Goal: Entertainment & Leisure: Consume media (video, audio)

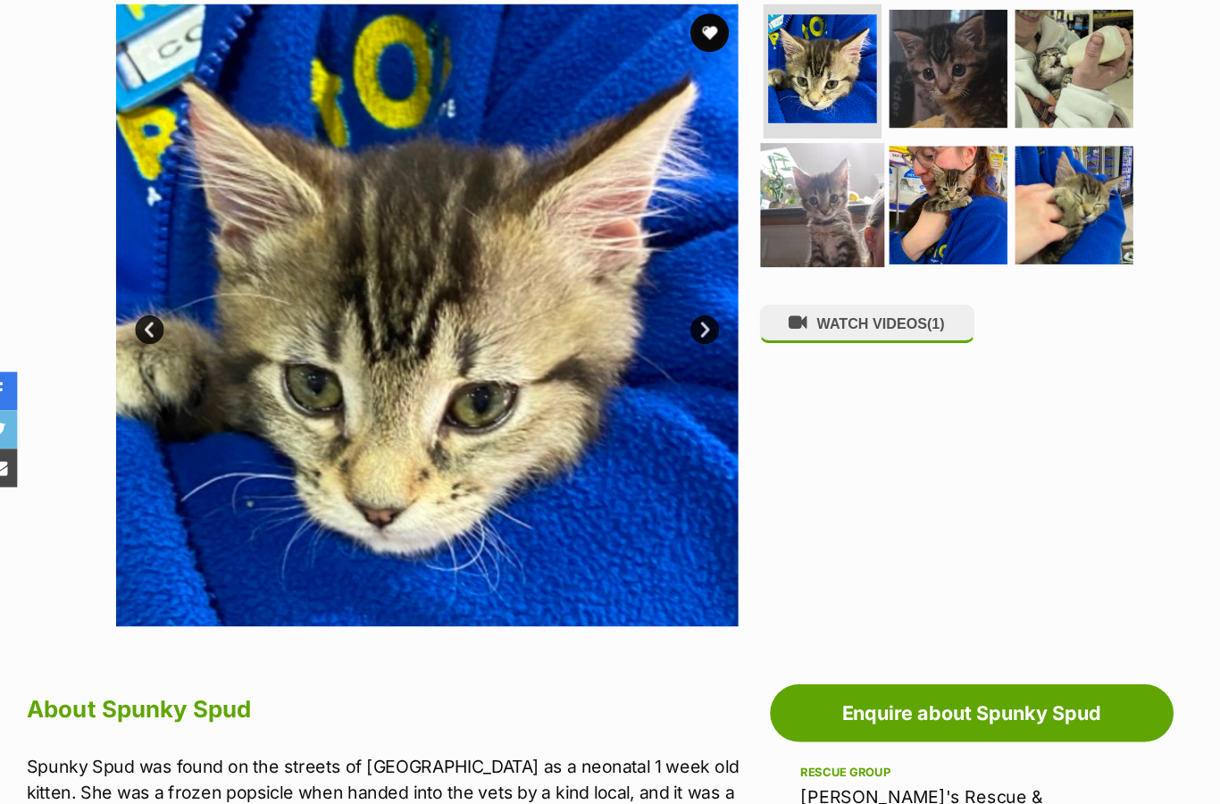
click at [779, 246] on img at bounding box center [784, 245] width 115 height 115
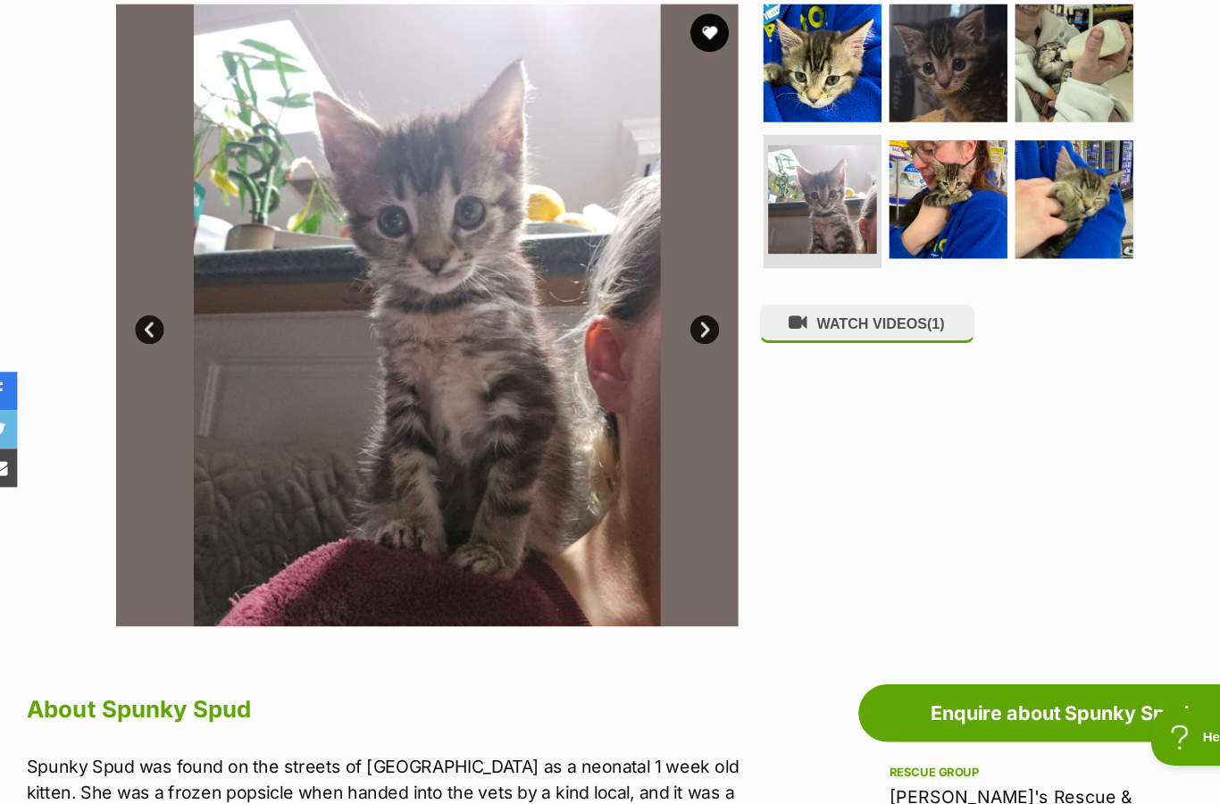
click at [189, 244] on img at bounding box center [417, 349] width 579 height 579
click at [571, 326] on img at bounding box center [417, 349] width 579 height 579
click at [554, 320] on img at bounding box center [417, 349] width 579 height 579
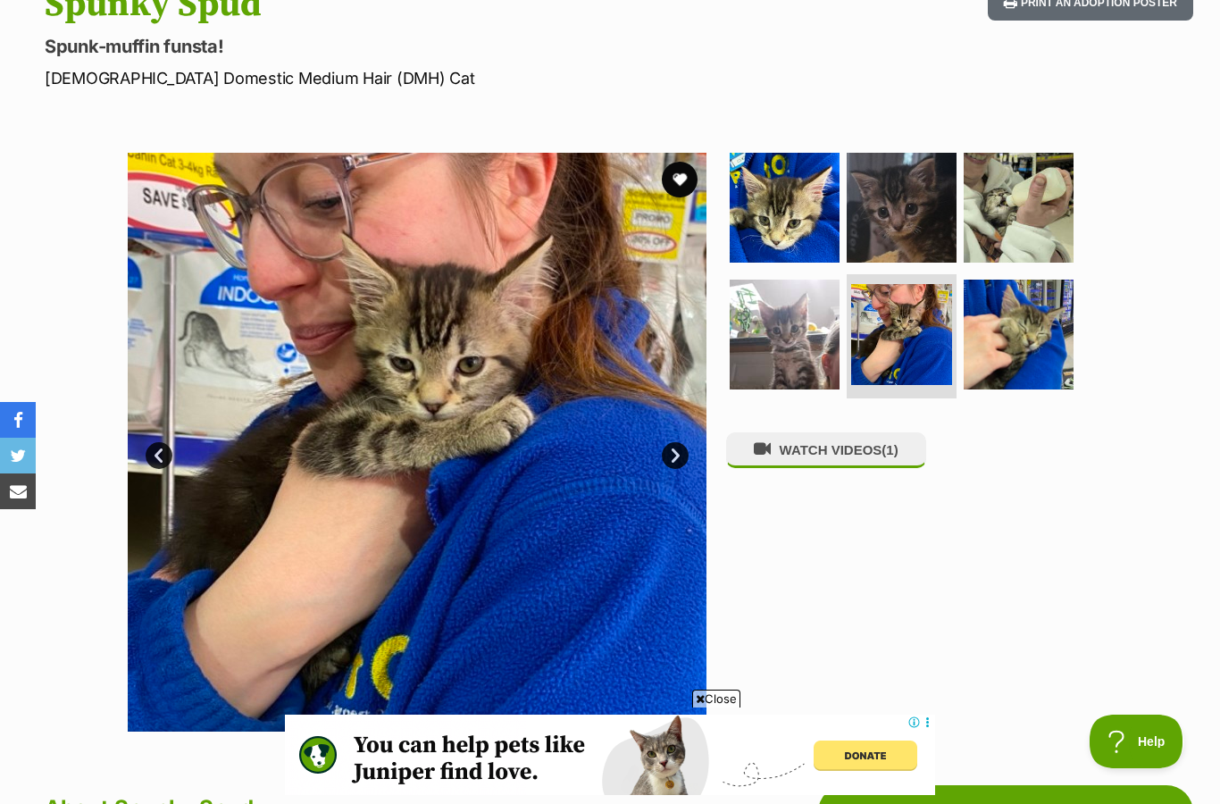
scroll to position [217, 0]
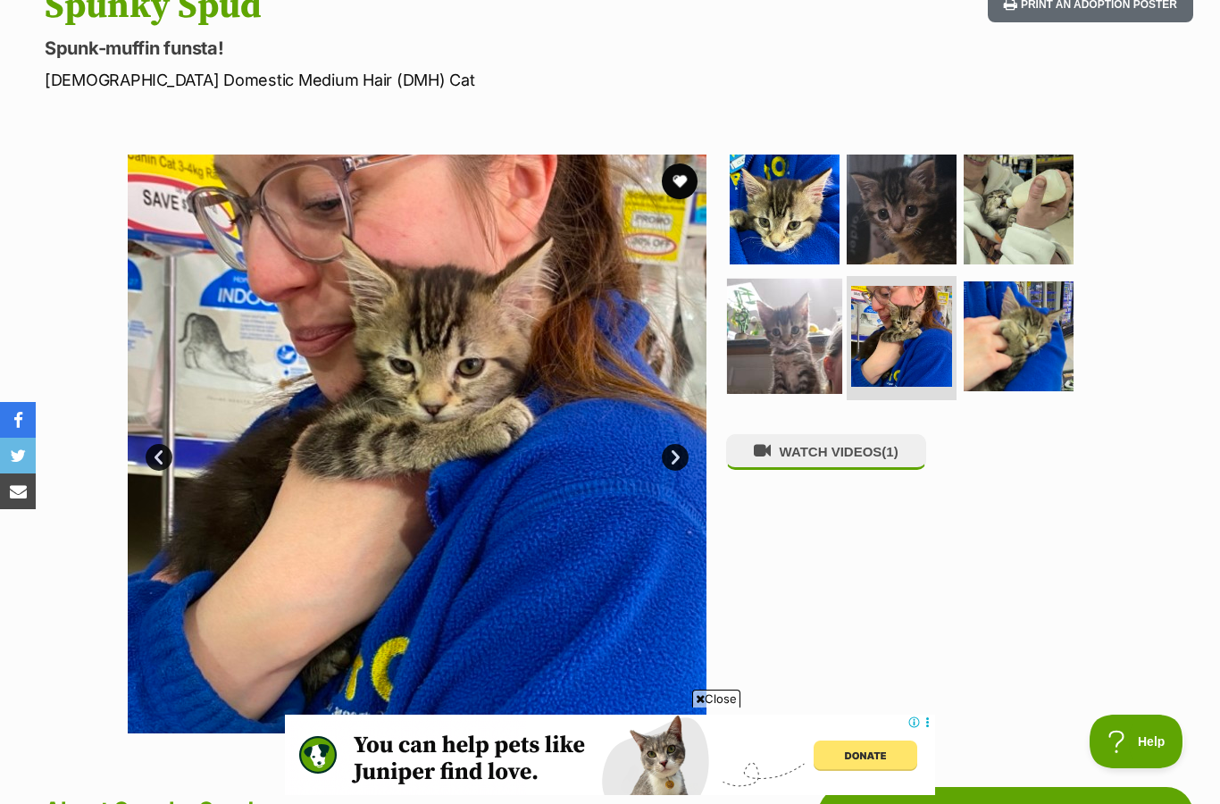
click at [807, 328] on img at bounding box center [784, 335] width 115 height 115
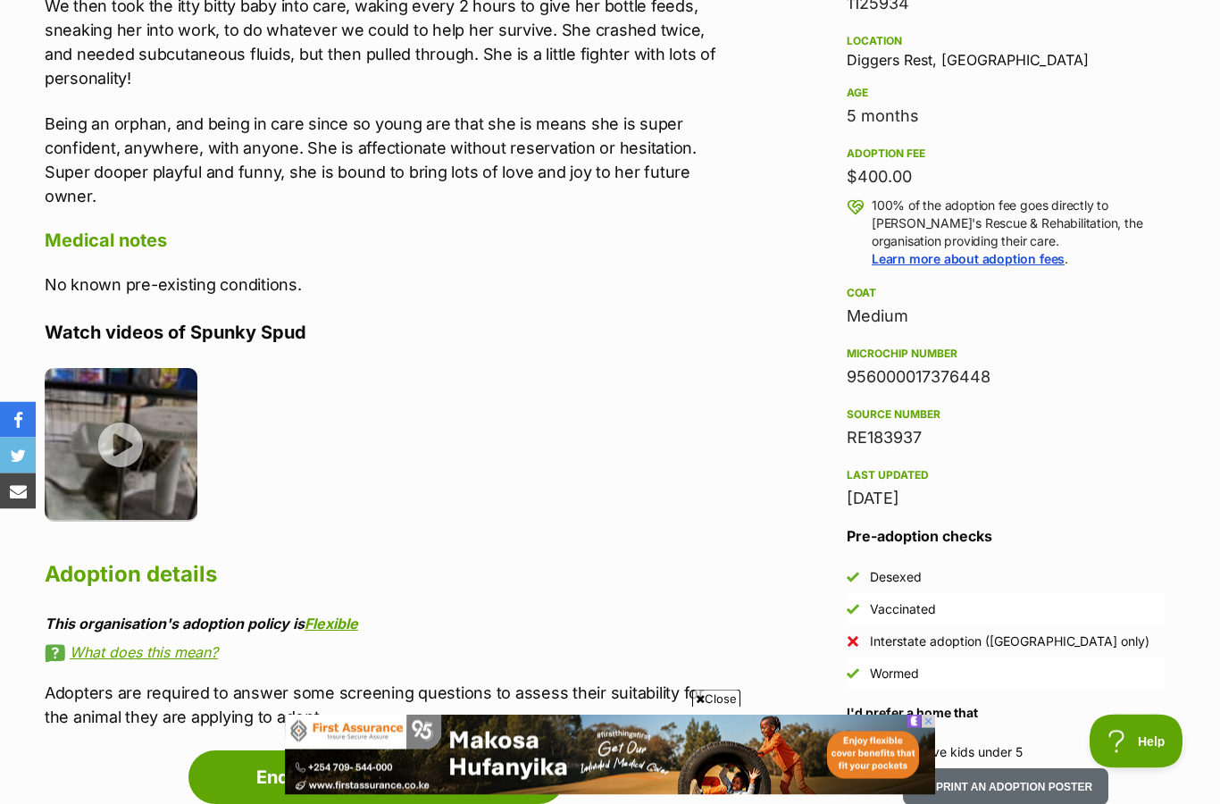
scroll to position [1179, 0]
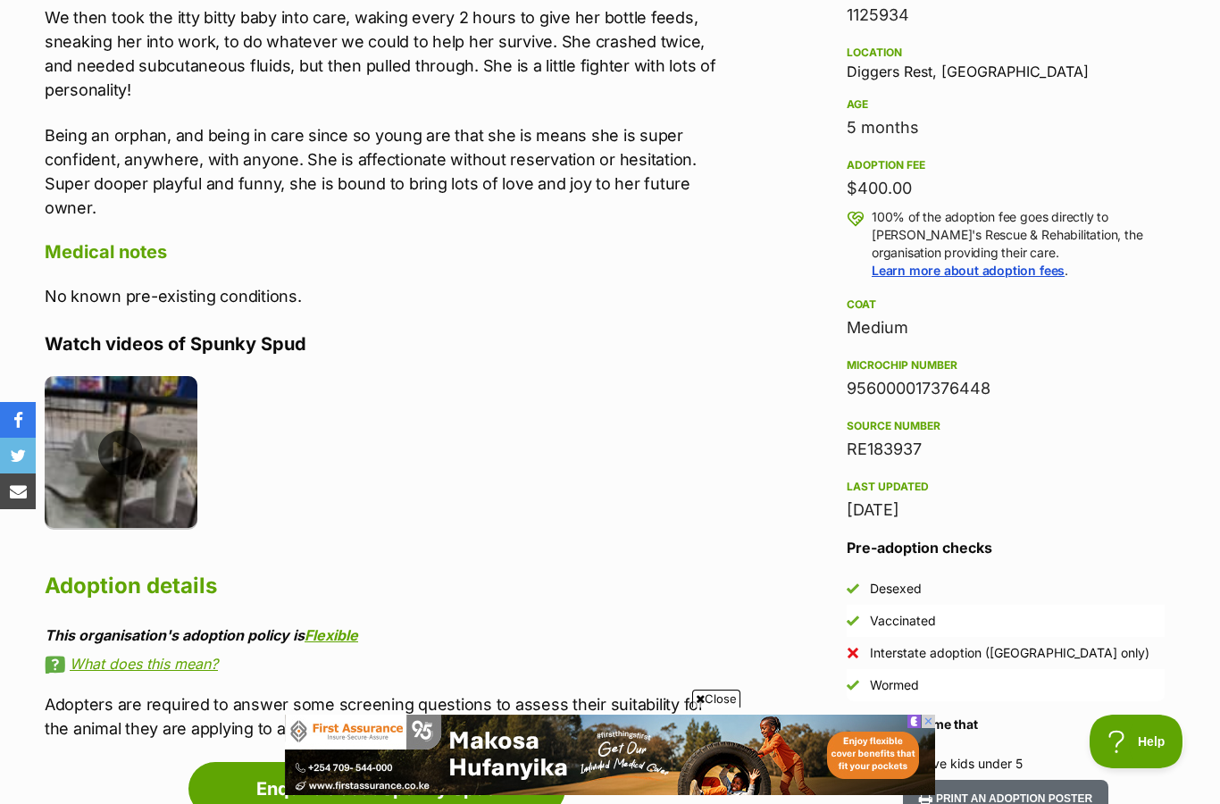
click at [104, 422] on img at bounding box center [121, 452] width 153 height 153
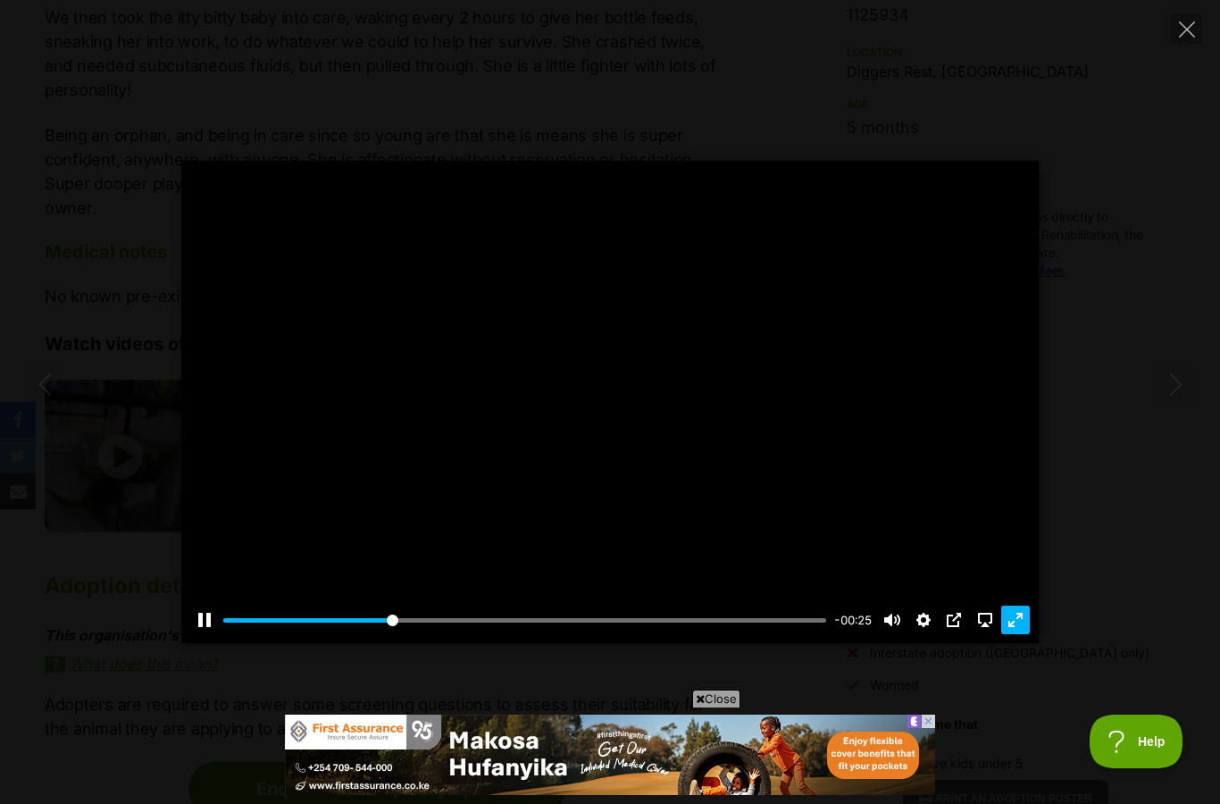
click at [1021, 634] on button "Exit fullscreen Enter fullscreen" at bounding box center [1015, 619] width 29 height 29
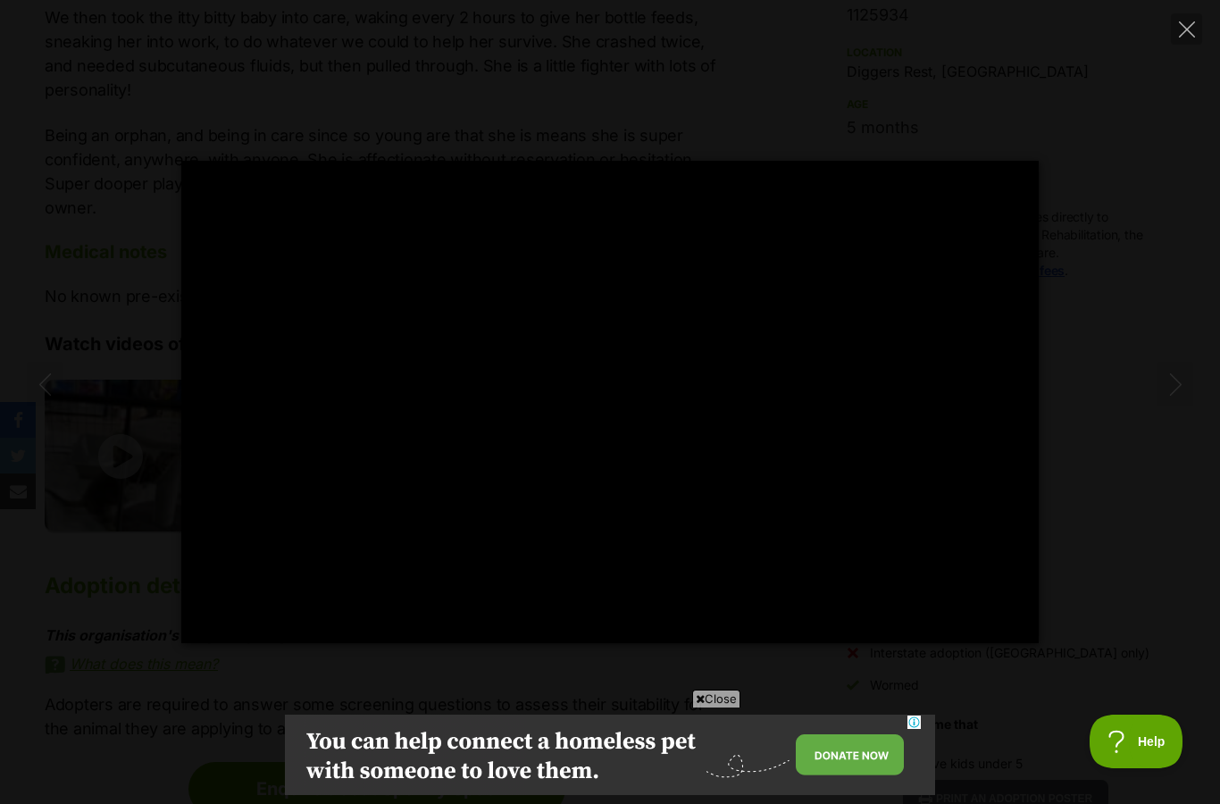
scroll to position [0, 0]
type input "83.68"
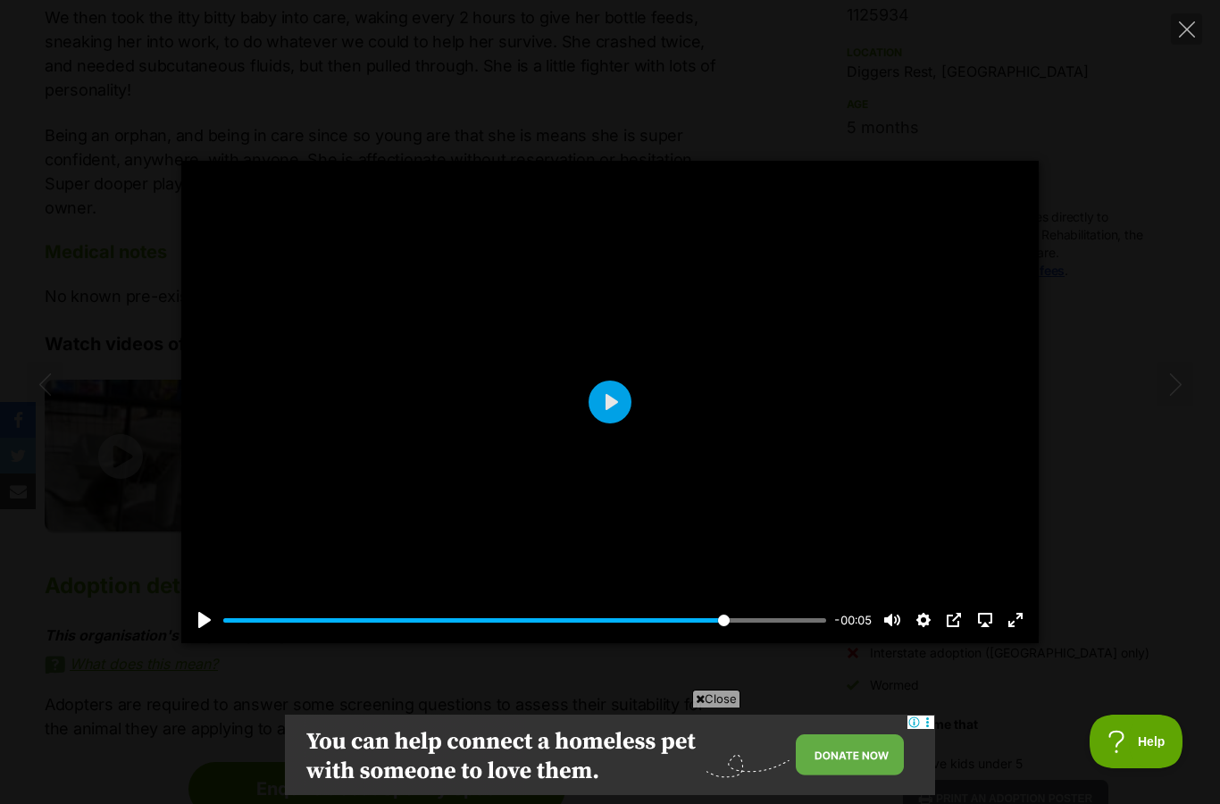
click at [106, 528] on div "Pause Play % buffered 00:00 -00:05 Unmute Mute Disable captions Enable captions…" at bounding box center [610, 402] width 1220 height 482
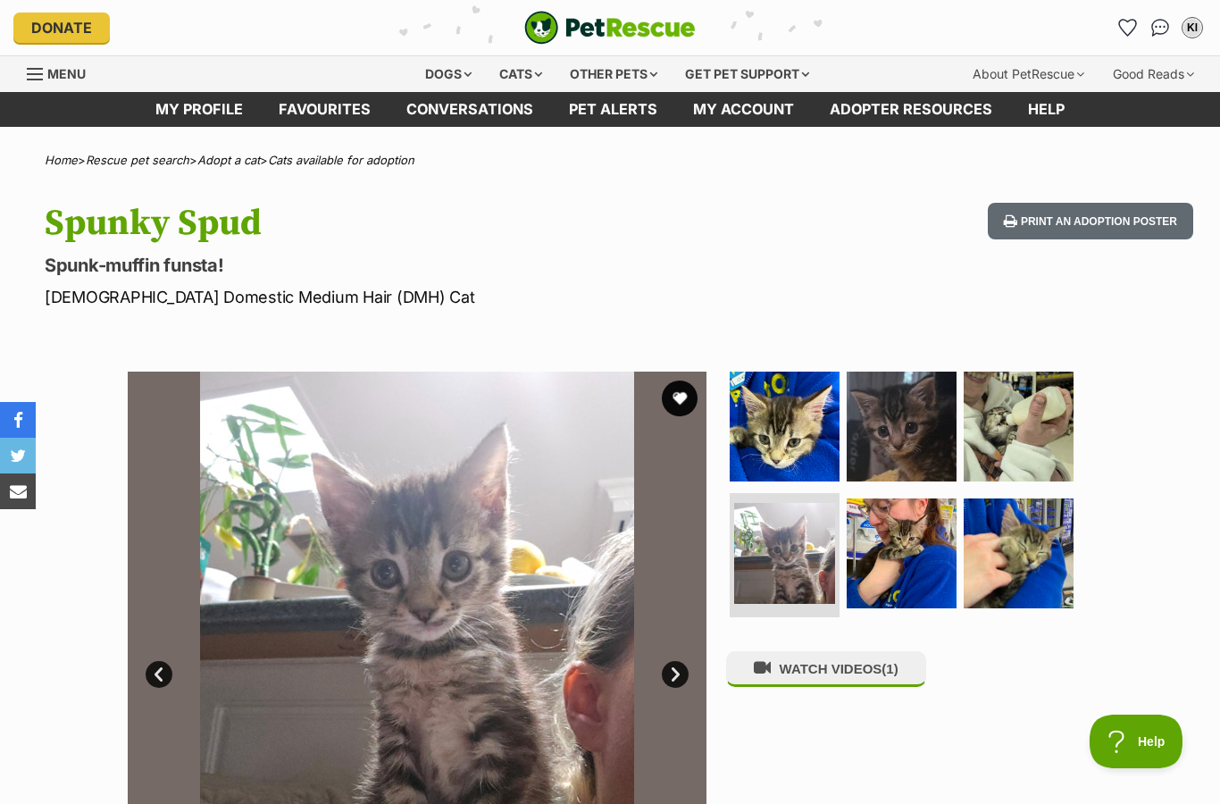
scroll to position [61, 0]
